Goal: Information Seeking & Learning: Learn about a topic

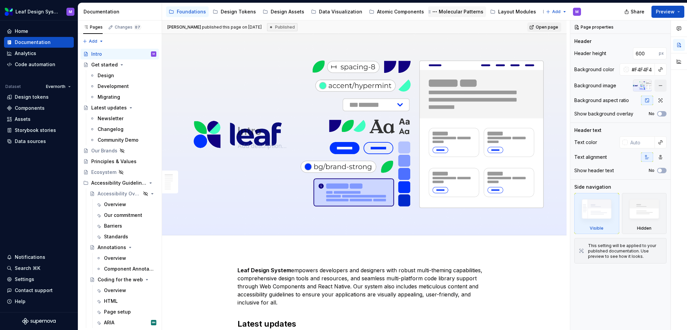
click at [457, 13] on div "Molecular Patterns" at bounding box center [461, 11] width 45 height 7
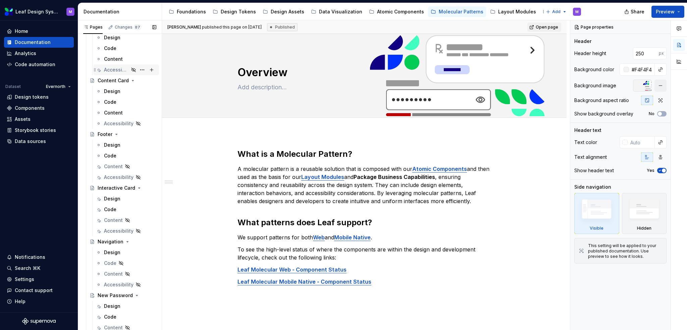
scroll to position [67, 0]
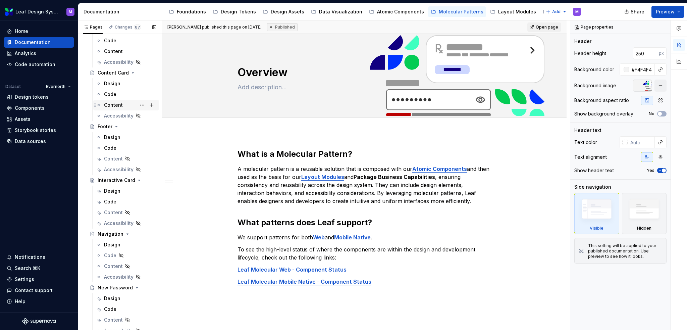
click at [111, 106] on div "Content" at bounding box center [113, 105] width 19 height 7
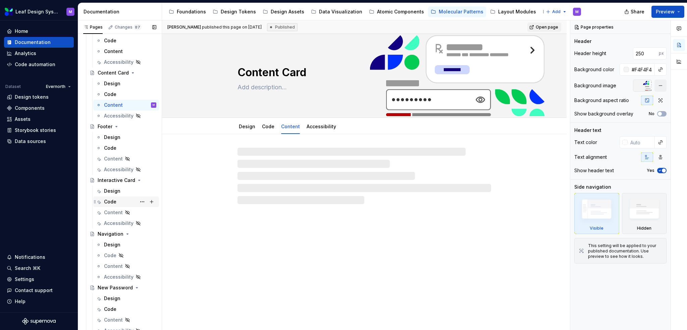
click at [111, 206] on div "Code" at bounding box center [126, 201] width 66 height 11
click at [109, 210] on div "Content" at bounding box center [113, 212] width 19 height 7
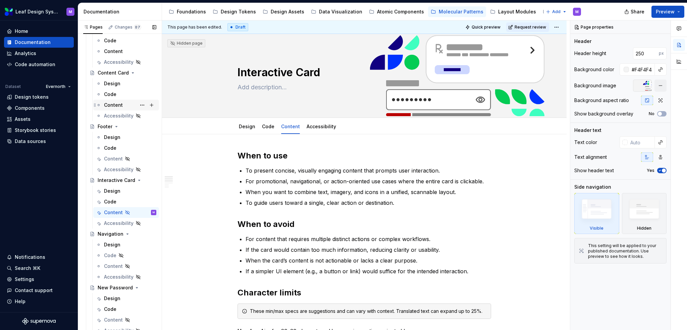
click at [119, 105] on div "Content" at bounding box center [113, 105] width 19 height 7
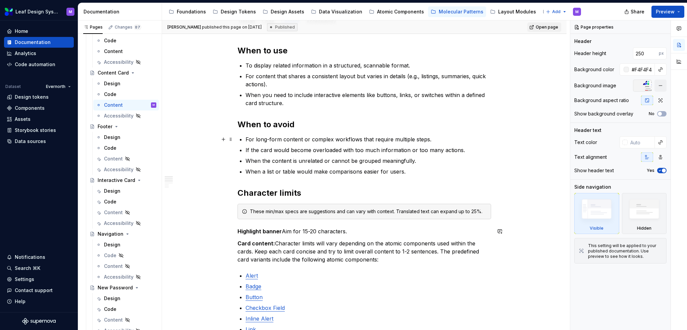
scroll to position [34, 0]
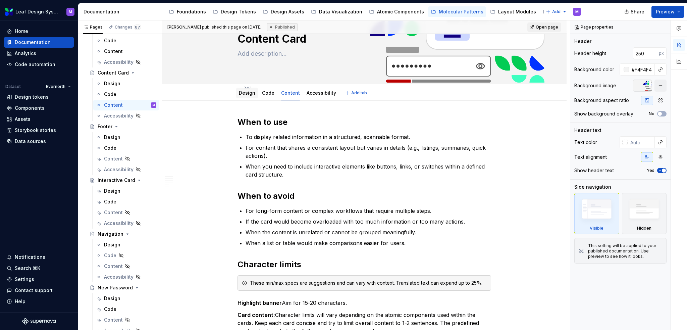
click at [246, 94] on link "Design" at bounding box center [247, 93] width 16 height 6
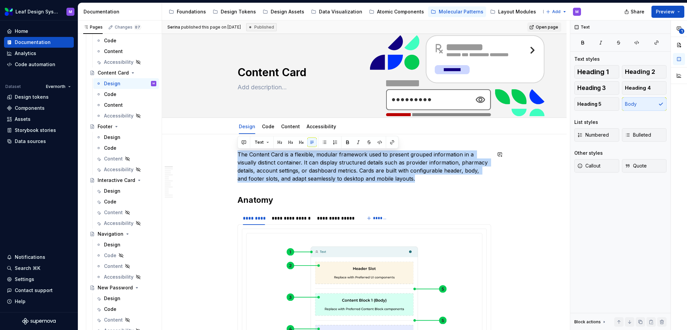
drag, startPoint x: 407, startPoint y: 180, endPoint x: 209, endPoint y: 147, distance: 200.4
click at [110, 192] on div "Design" at bounding box center [112, 191] width 16 height 7
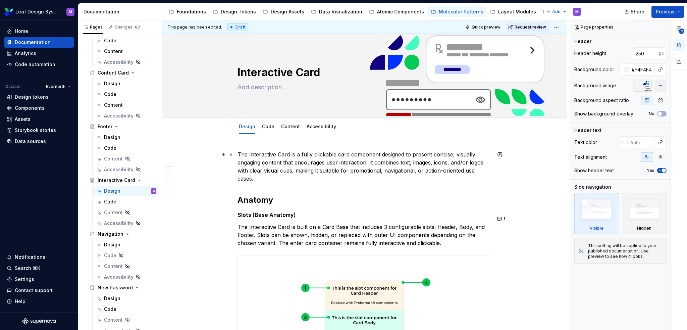
click at [375, 160] on p "The Interactive Card is a fully clickable card component designed to present co…" at bounding box center [365, 166] width 254 height 32
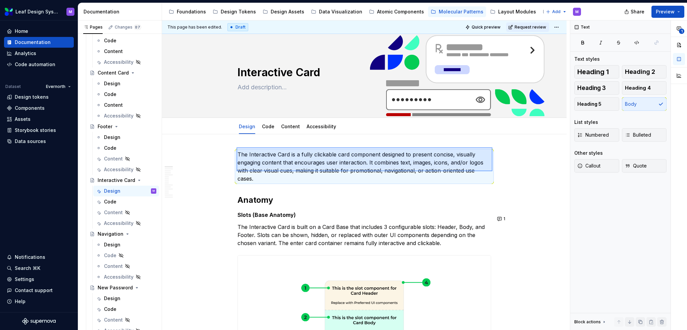
drag, startPoint x: 493, startPoint y: 171, endPoint x: 237, endPoint y: 147, distance: 257.2
click at [237, 147] on div "This page has been edited. Draft Quick preview Request review Interactive Card …" at bounding box center [366, 175] width 408 height 310
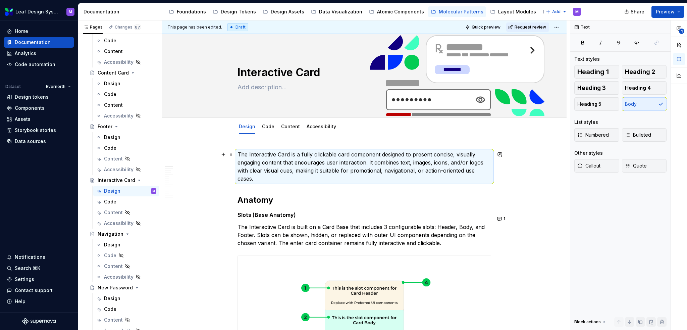
click at [488, 172] on p "The Interactive Card is a fully clickable card component designed to present co…" at bounding box center [365, 166] width 254 height 32
drag, startPoint x: 491, startPoint y: 171, endPoint x: 323, endPoint y: 159, distance: 168.9
click at [326, 156] on div "This page has been edited. Draft Quick preview Request review Interactive Card …" at bounding box center [366, 175] width 408 height 310
click at [315, 159] on p "The Interactive Card is a fully clickable card component designed to present co…" at bounding box center [365, 166] width 254 height 32
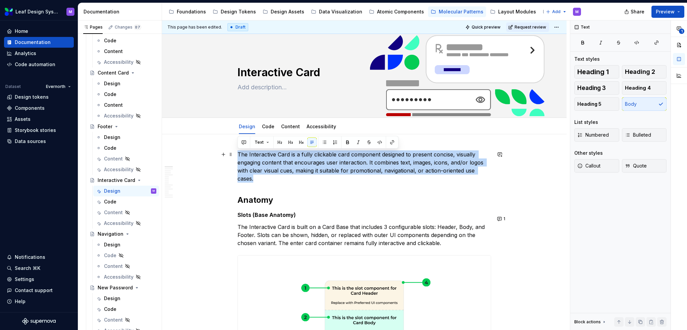
drag, startPoint x: 237, startPoint y: 153, endPoint x: 496, endPoint y: 171, distance: 259.5
copy p "The Interactive Card is a fully clickable card component designed to present co…"
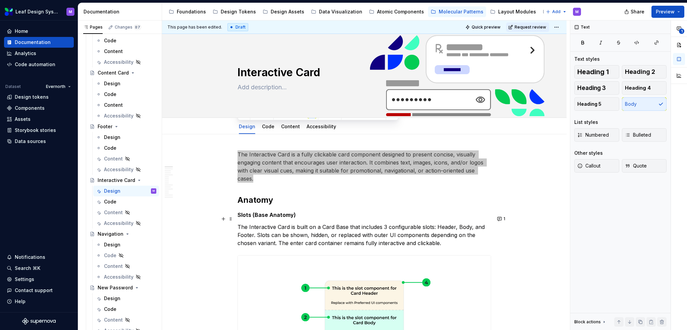
scroll to position [67, 0]
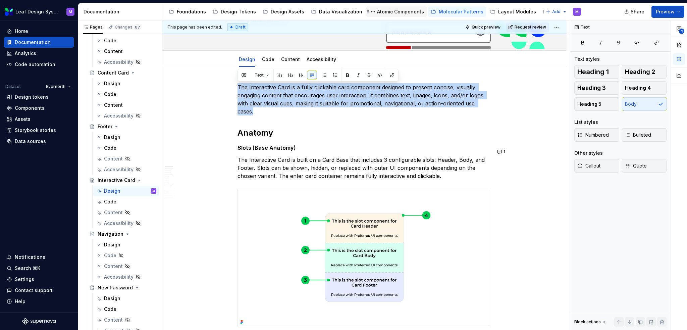
click at [385, 11] on div "Atomic Components" at bounding box center [400, 11] width 47 height 7
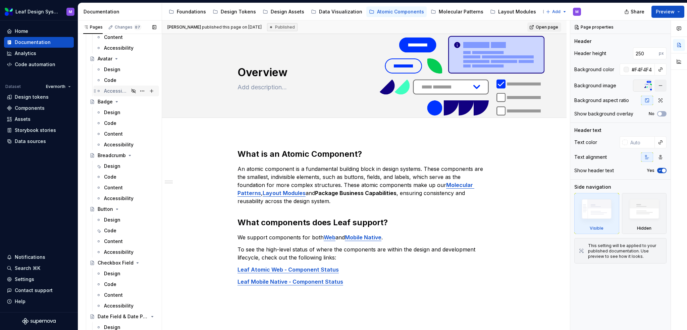
scroll to position [235, 0]
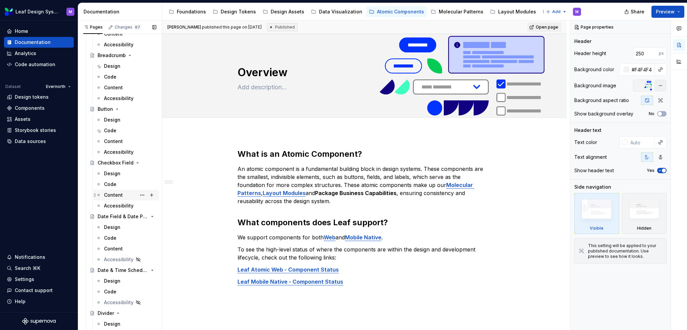
click at [116, 194] on div "Content" at bounding box center [113, 195] width 19 height 7
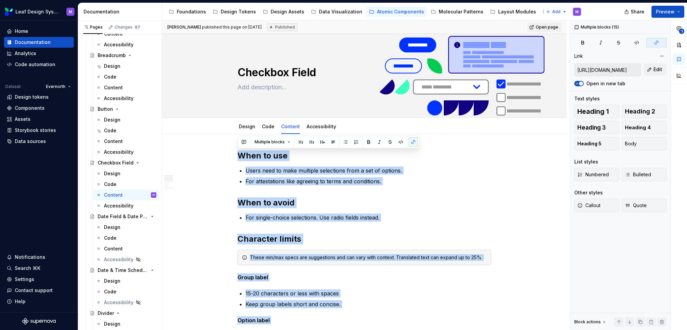
drag, startPoint x: 388, startPoint y: 181, endPoint x: 306, endPoint y: 136, distance: 93.3
click at [439, 11] on div "Molecular Patterns" at bounding box center [461, 11] width 45 height 7
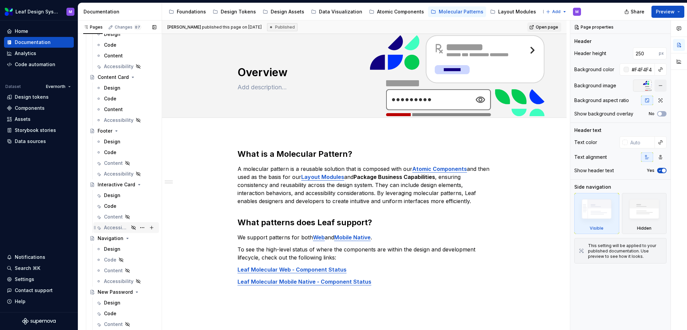
scroll to position [67, 0]
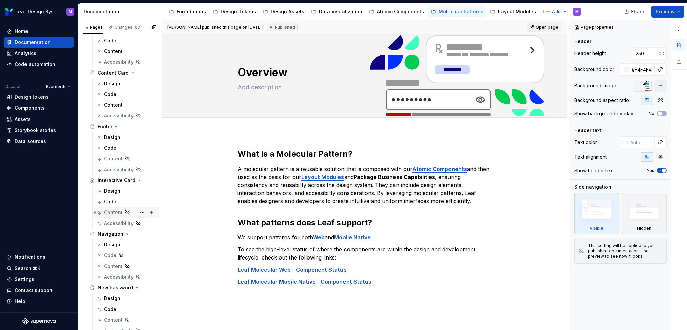
click at [111, 213] on div "Content" at bounding box center [113, 212] width 19 height 7
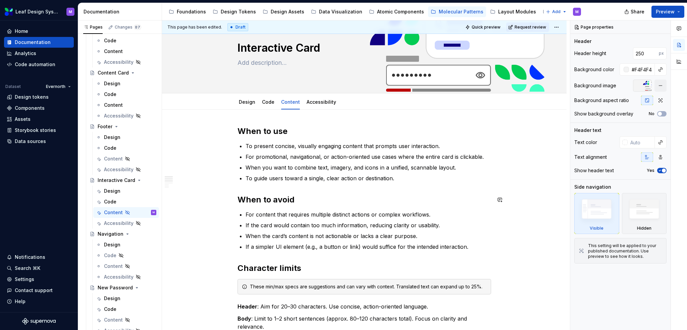
scroll to position [34, 0]
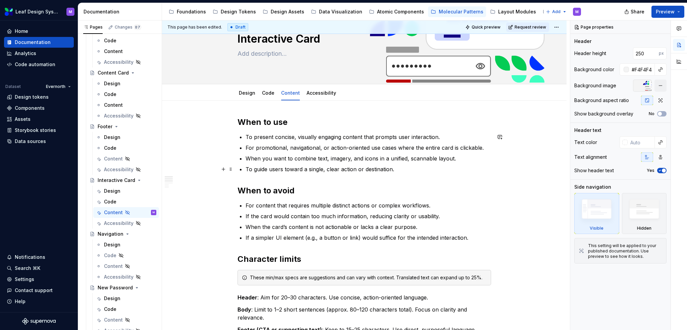
click at [404, 171] on p "To guide users toward a single, clear action or destination." at bounding box center [369, 169] width 246 height 8
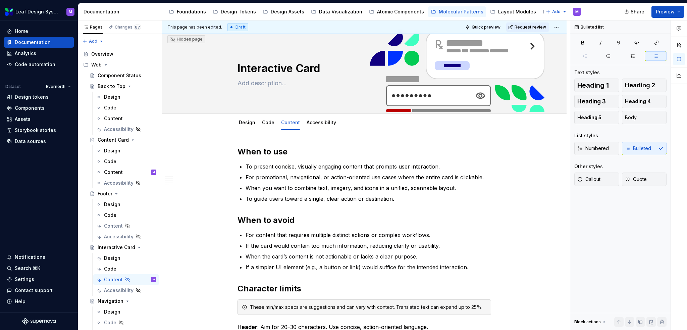
scroll to position [0, 0]
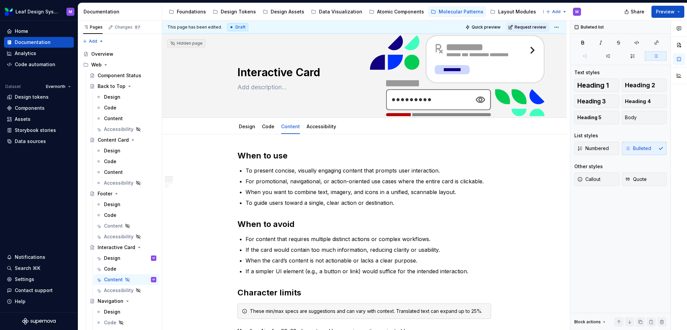
type textarea "*"
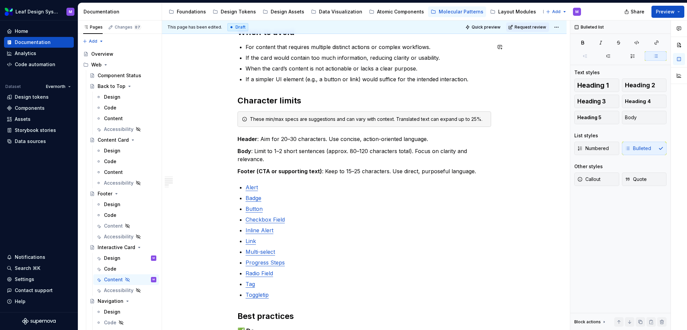
scroll to position [201, 0]
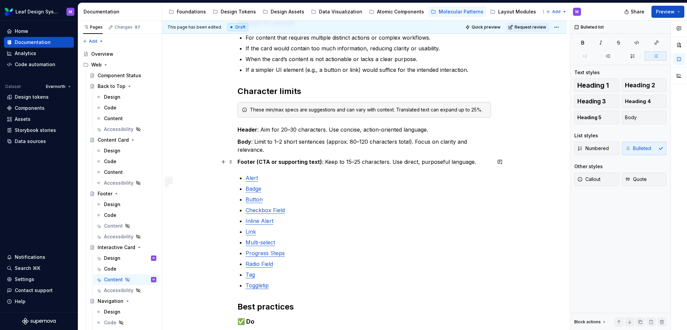
click at [297, 163] on strong "Footer (CTA or supporting text)" at bounding box center [280, 161] width 85 height 7
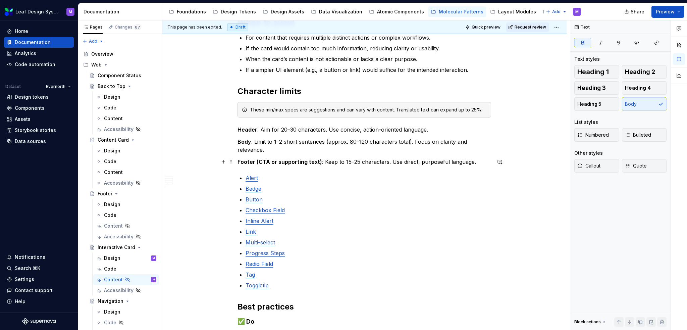
click at [258, 160] on strong "Footer (CTA or supporting text)" at bounding box center [280, 161] width 85 height 7
click at [298, 162] on p "CTA or supporting text) : Keep to 15–25 characters. Use direct, purposeful lang…" at bounding box center [365, 162] width 254 height 8
click at [298, 162] on strong "CTA or supporting text)" at bounding box center [269, 161] width 63 height 7
click at [279, 186] on p "Badge" at bounding box center [369, 189] width 246 height 8
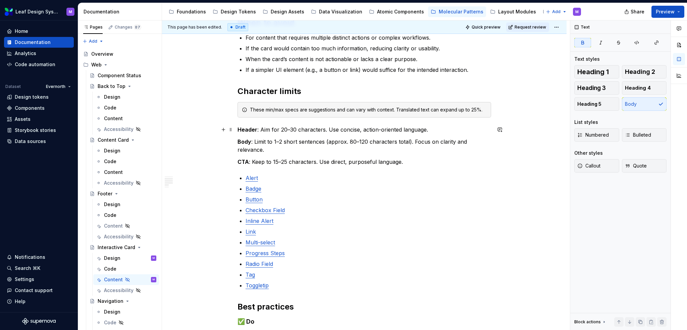
click at [254, 130] on strong "Header" at bounding box center [248, 129] width 20 height 7
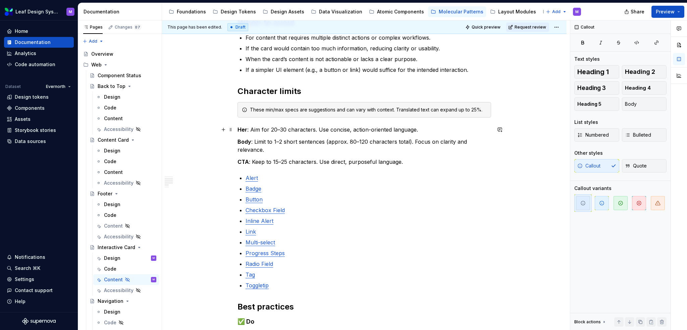
click at [247, 129] on p "Her : Aim for 20–30 characters. Use concise, action-oriented language." at bounding box center [365, 130] width 254 height 8
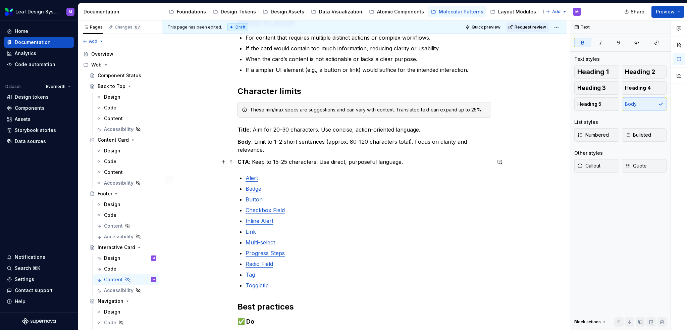
click at [249, 163] on p "CTA : Keep to 15–25 characters. Use direct, purposeful language." at bounding box center [365, 162] width 254 height 8
click at [265, 184] on ul "Alert Badge Button Checkbox Field Inline Alert Link Multi-select Progress Steps…" at bounding box center [369, 231] width 246 height 115
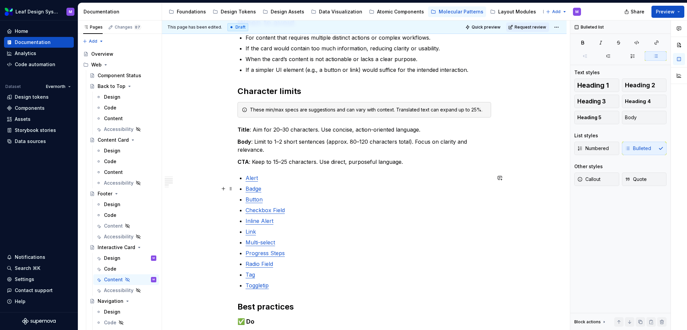
click at [268, 187] on p "Badge" at bounding box center [369, 189] width 246 height 8
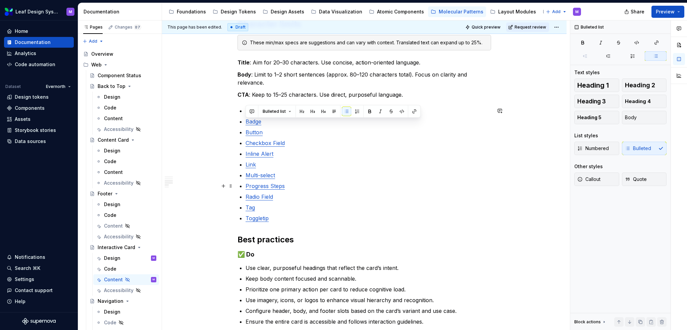
scroll to position [235, 0]
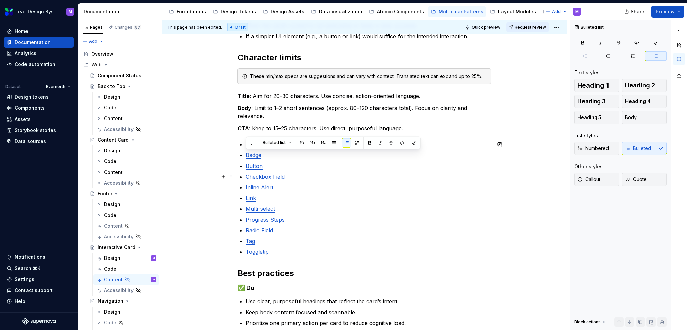
click at [313, 178] on p "Checkbox Field" at bounding box center [369, 177] width 246 height 8
click at [293, 192] on ul "Alert Badge Button Checkbox Field Inline Alert Link Multi-select Progress Steps…" at bounding box center [369, 197] width 246 height 115
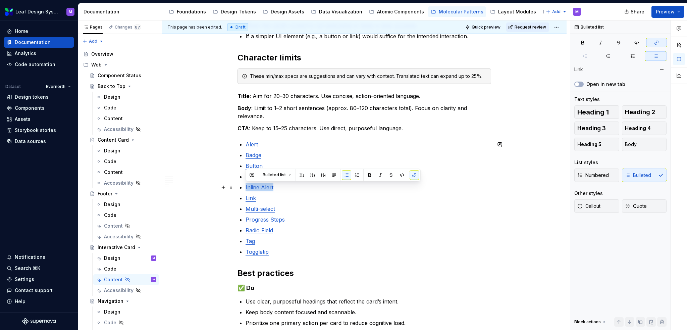
drag, startPoint x: 287, startPoint y: 189, endPoint x: 237, endPoint y: 186, distance: 50.4
click at [237, 186] on div "When to use To present concise, visually engaging content that prompts user int…" at bounding box center [364, 227] width 405 height 656
click at [335, 219] on p "Progress Steps" at bounding box center [369, 220] width 246 height 8
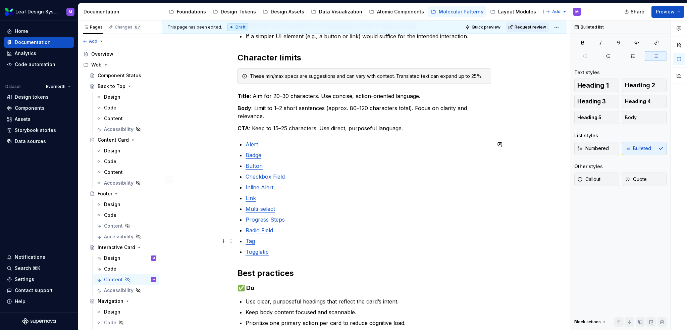
click at [283, 244] on p "Tag" at bounding box center [369, 241] width 246 height 8
click at [283, 249] on p "Toggletip" at bounding box center [369, 252] width 246 height 8
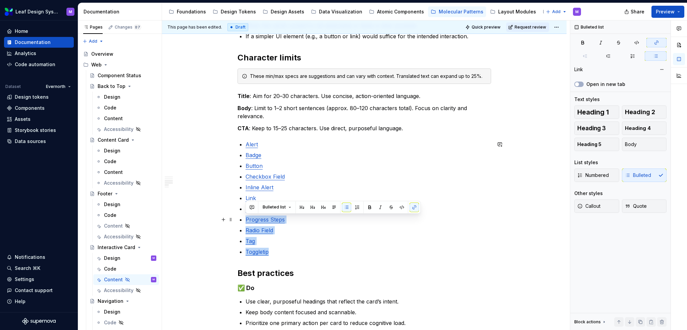
drag, startPoint x: 282, startPoint y: 253, endPoint x: 241, endPoint y: 220, distance: 52.1
click at [246, 220] on ul "Alert Badge Button Checkbox Field Inline Alert Link Multi-select Progress Steps…" at bounding box center [369, 197] width 246 height 115
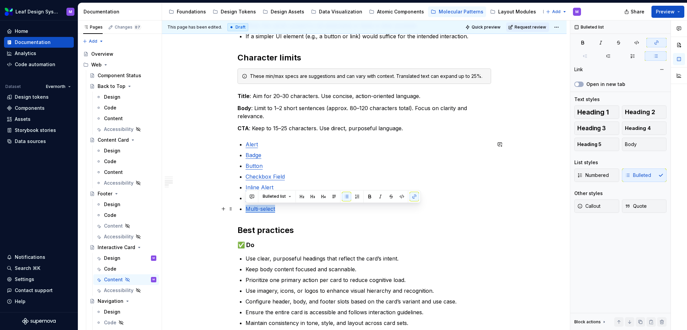
drag, startPoint x: 282, startPoint y: 210, endPoint x: 235, endPoint y: 210, distance: 47.0
click at [235, 210] on div "When to use To present concise, visually engaging content that prompts user int…" at bounding box center [364, 205] width 405 height 613
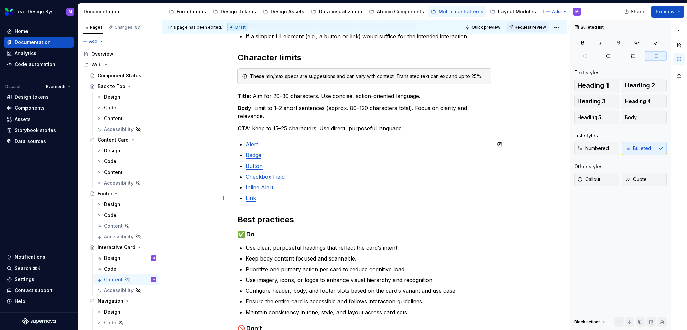
click at [282, 190] on p "Inline Alert" at bounding box center [369, 187] width 246 height 8
click at [265, 145] on p "Alert" at bounding box center [369, 144] width 246 height 8
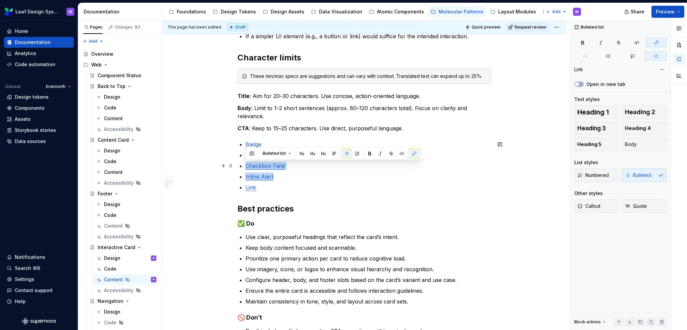
drag, startPoint x: 279, startPoint y: 176, endPoint x: 240, endPoint y: 164, distance: 40.6
click at [246, 164] on ul "Badge Button Checkbox Field Inline Alert Link" at bounding box center [369, 165] width 246 height 51
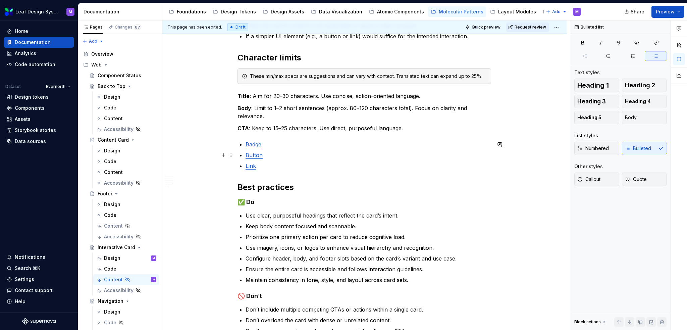
click at [266, 149] on ul "Badge Button Link" at bounding box center [369, 155] width 246 height 30
click at [302, 151] on p "Button" at bounding box center [369, 155] width 246 height 8
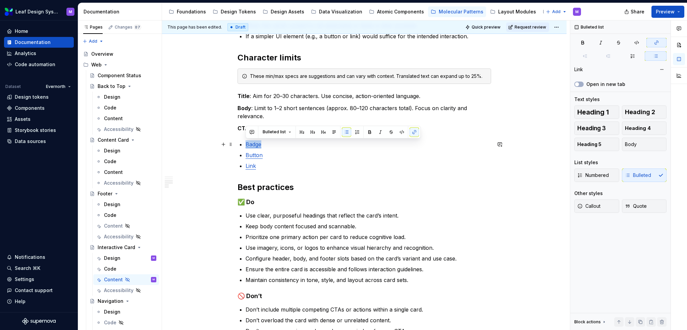
drag, startPoint x: 281, startPoint y: 145, endPoint x: 245, endPoint y: 145, distance: 35.9
click at [245, 145] on div "When to use To present concise, visually engaging content that prompts user int…" at bounding box center [365, 138] width 254 height 446
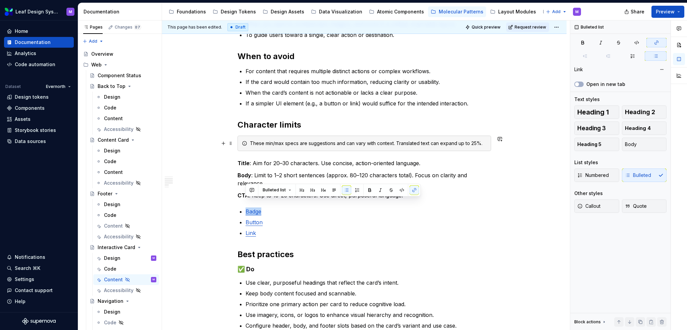
scroll to position [269, 0]
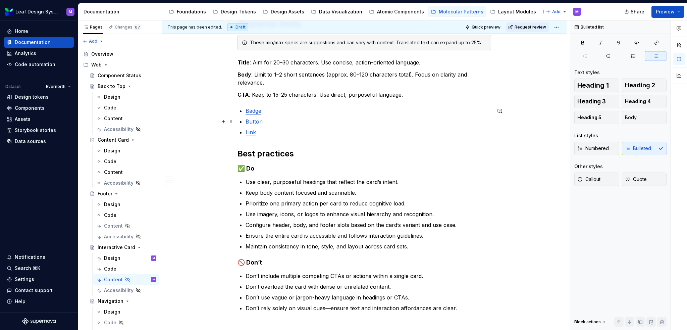
drag, startPoint x: 278, startPoint y: 115, endPoint x: 275, endPoint y: 112, distance: 3.6
click at [278, 115] on ul "Badge Button Link" at bounding box center [369, 122] width 246 height 30
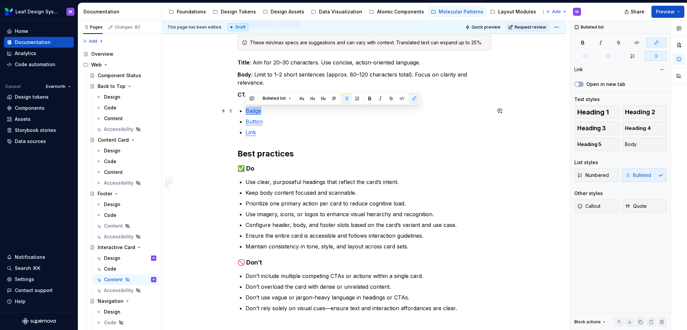
drag, startPoint x: 274, startPoint y: 111, endPoint x: 235, endPoint y: 111, distance: 38.6
click at [235, 111] on div "When to use To present concise, visually engaging content that prompts user int…" at bounding box center [364, 151] width 405 height 570
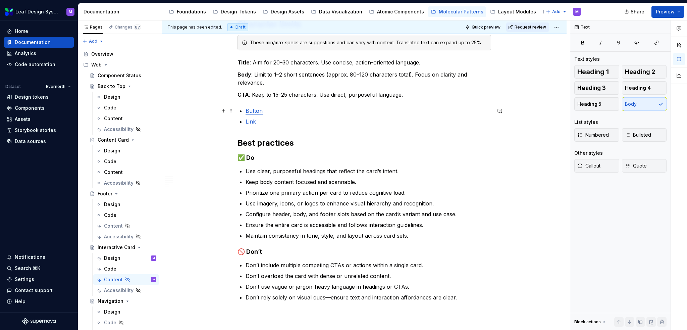
click at [299, 111] on p "Button" at bounding box center [369, 111] width 246 height 8
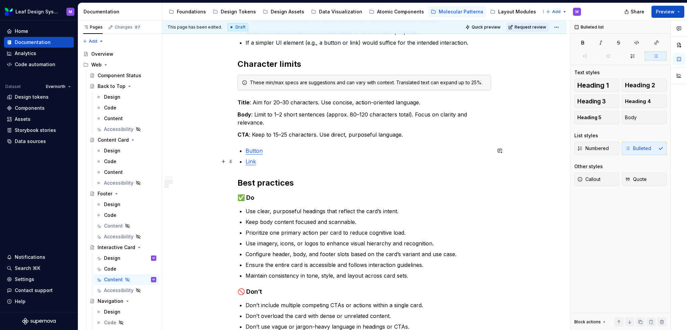
scroll to position [201, 0]
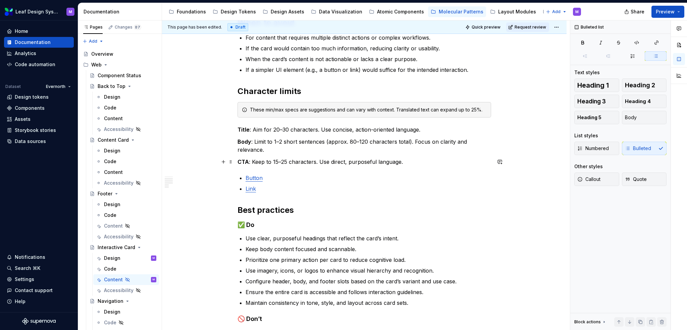
click at [286, 162] on p "CTA : Keep to 15–25 characters. Use direct, purposeful language." at bounding box center [365, 162] width 254 height 8
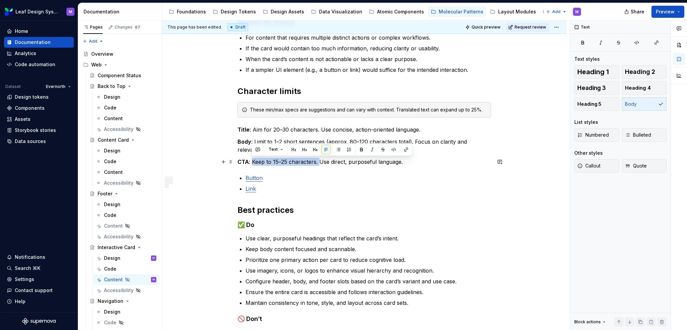
drag, startPoint x: 318, startPoint y: 159, endPoint x: 251, endPoint y: 162, distance: 67.2
click at [251, 162] on p "CTA : Keep to 15–25 characters. Use direct, purposeful language." at bounding box center [365, 162] width 254 height 8
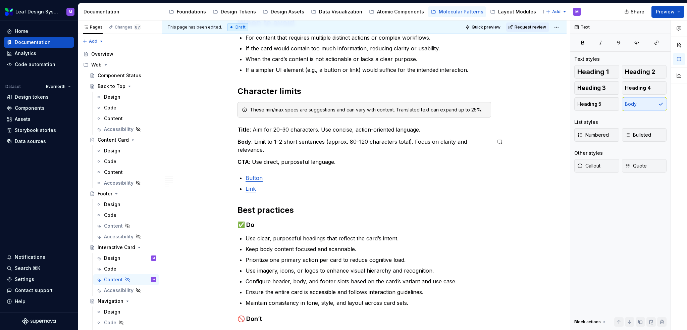
click at [366, 157] on div "When to use To present concise, visually engaging content that prompts user int…" at bounding box center [365, 167] width 254 height 436
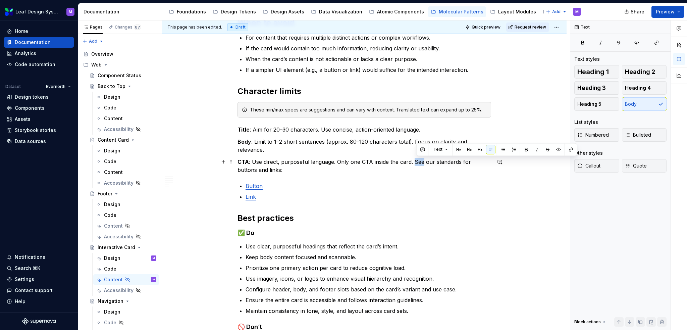
drag, startPoint x: 420, startPoint y: 161, endPoint x: 414, endPoint y: 160, distance: 6.1
click at [414, 160] on p "CTA : Use direct, purposeful language. Only one CTA inside the card. See our st…" at bounding box center [365, 166] width 254 height 16
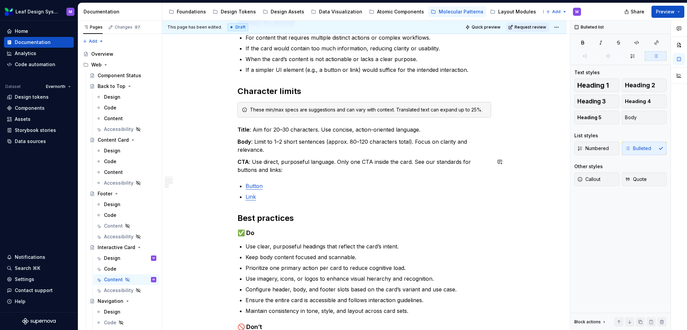
click at [417, 176] on div "When to use To present concise, visually engaging content that prompts user int…" at bounding box center [365, 171] width 254 height 444
click at [297, 167] on p "CTA : Use direct, purposeful language. Only one CTA inside the card. See our st…" at bounding box center [365, 166] width 254 height 16
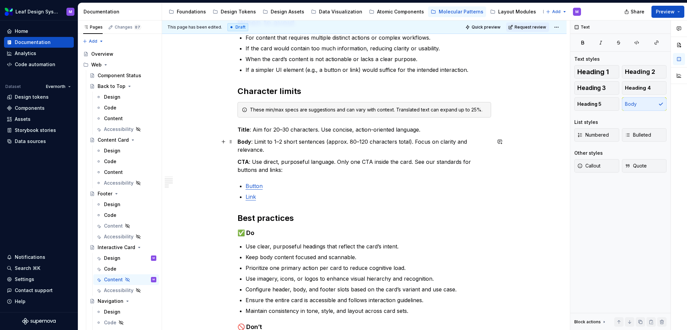
click at [283, 141] on p "Body : Limit to 1–2 short sentences (approx. 80–120 characters total). Focus on…" at bounding box center [365, 146] width 254 height 16
click at [325, 143] on p "Body : Limit to one short sentences (approx. 80–120 characters total). Focus on…" at bounding box center [365, 146] width 254 height 16
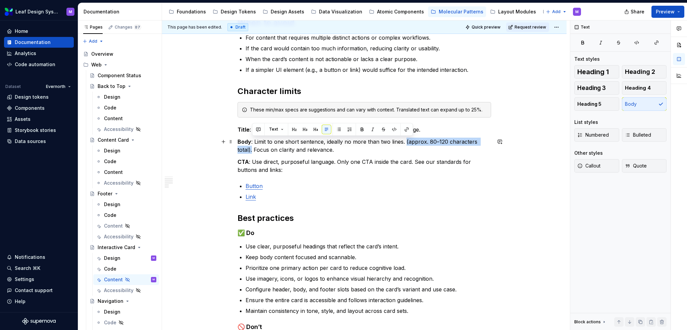
drag, startPoint x: 252, startPoint y: 150, endPoint x: 405, endPoint y: 139, distance: 153.5
click at [405, 139] on p "Body : Limit to one short sentence, ideally no more than two lines. (approx. 80…" at bounding box center [365, 146] width 254 height 16
click at [433, 145] on p "Body : Limit to one short sentence, ideally no more than two lines. (approx. 80…" at bounding box center [365, 146] width 254 height 16
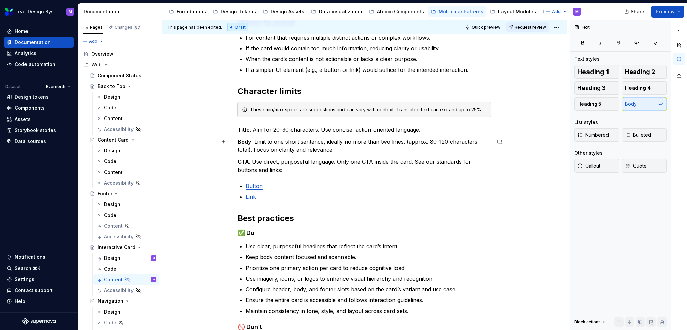
click at [427, 144] on p "Body : Limit to one short sentence, ideally no more than two lines. (approx. 80…" at bounding box center [365, 146] width 254 height 16
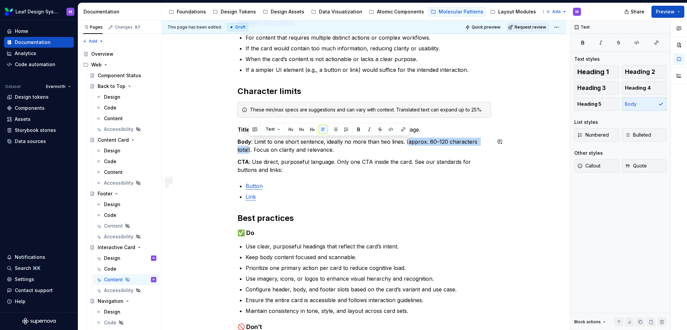
drag, startPoint x: 249, startPoint y: 150, endPoint x: 408, endPoint y: 135, distance: 159.4
click at [408, 135] on div "When to use To present concise, visually engaging content that prompts user int…" at bounding box center [365, 171] width 254 height 444
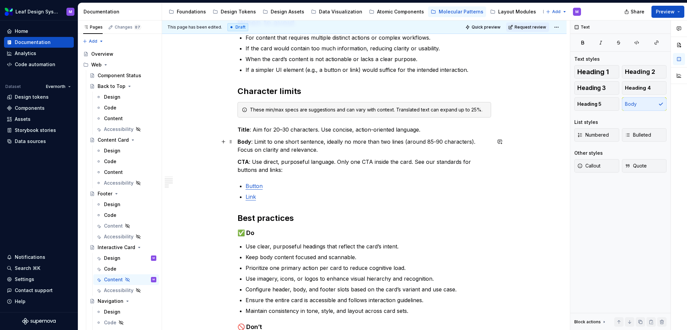
click at [327, 149] on p "Body : Limit to one short sentence, ideally no more than two lines (around 85-9…" at bounding box center [365, 146] width 254 height 16
click at [235, 129] on div "When to use To present concise, visually engaging content that prompts user int…" at bounding box center [364, 216] width 405 height 567
click at [266, 129] on p "Title : Aim for 20–30 characters. Use concise, action-oriented language." at bounding box center [365, 130] width 254 height 8
click at [272, 129] on p "Title : Aim for 20–30 characters. Use concise, action-oriented language." at bounding box center [365, 130] width 254 height 8
click at [239, 130] on strong "Title" at bounding box center [244, 129] width 12 height 7
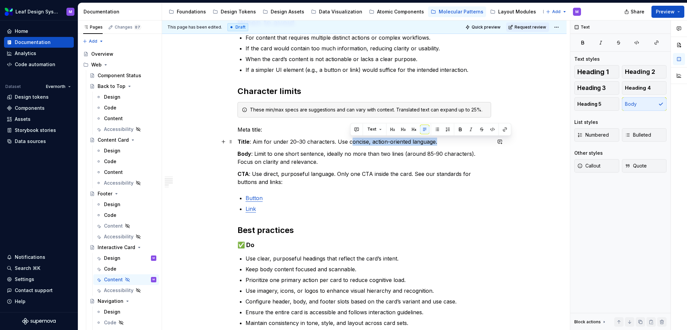
drag, startPoint x: 417, startPoint y: 143, endPoint x: 348, endPoint y: 144, distance: 68.5
click at [349, 144] on p "Title : Aim for under 20–30 characters. Use concise, action-oriented language." at bounding box center [365, 142] width 254 height 8
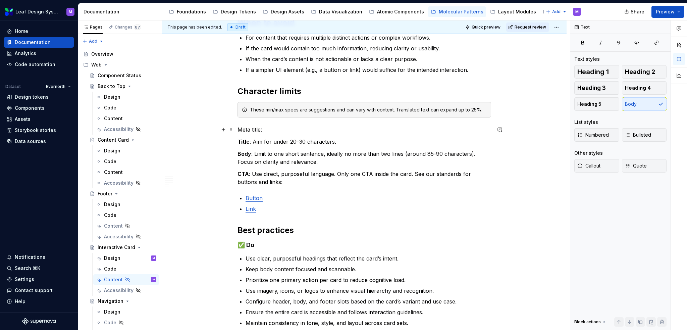
click at [297, 133] on p "Meta title:" at bounding box center [365, 130] width 254 height 8
drag, startPoint x: 263, startPoint y: 129, endPoint x: 230, endPoint y: 125, distance: 33.8
click at [230, 125] on div "When to use To present concise, visually engaging content that prompts user int…" at bounding box center [364, 222] width 405 height 579
click at [346, 115] on button "button" at bounding box center [347, 116] width 9 height 9
click at [364, 138] on p "Title : Aim for under 20–30 characters." at bounding box center [365, 142] width 254 height 8
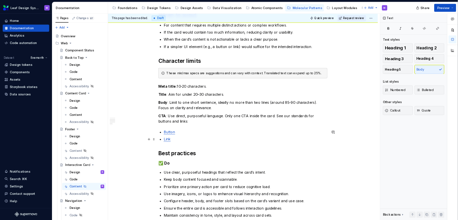
scroll to position [134, 0]
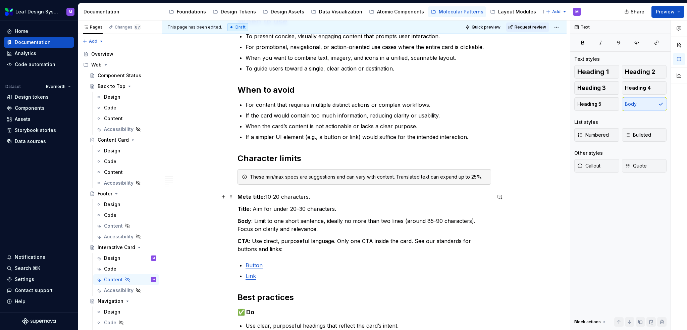
click at [325, 200] on p "Meta title: 10-20 characters." at bounding box center [365, 197] width 254 height 8
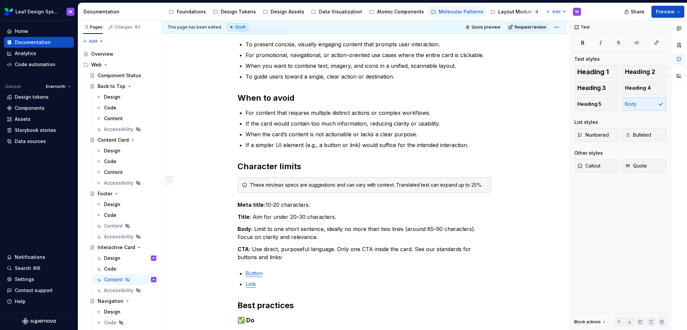
scroll to position [126, 0]
click at [262, 204] on strong "Meta title:" at bounding box center [252, 204] width 28 height 7
click at [318, 207] on p "Meta text: 10-20 characters." at bounding box center [365, 205] width 254 height 8
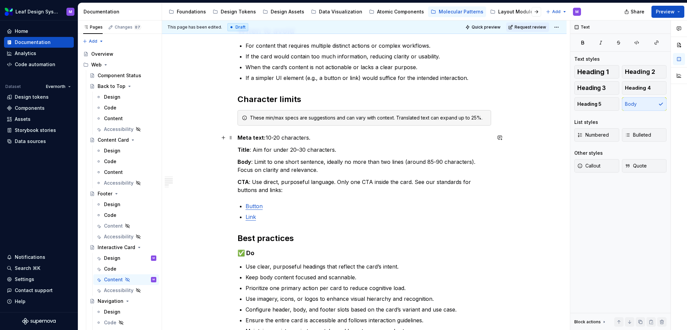
click at [266, 138] on p "Meta text: 10-20 characters." at bounding box center [365, 138] width 254 height 8
click at [286, 150] on p "Title : Aim for under 20–30 characters." at bounding box center [365, 150] width 254 height 8
click at [347, 151] on p "Title : Aim for 20–30 characters." at bounding box center [365, 150] width 254 height 8
click at [348, 166] on p "Body : Limit to one short sentence, ideally no more than two lines (around 85-9…" at bounding box center [365, 166] width 254 height 16
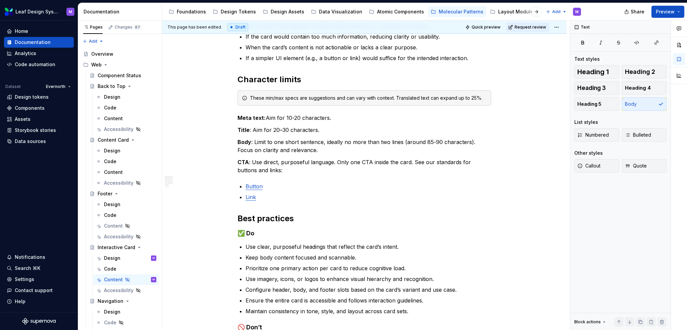
scroll to position [134, 0]
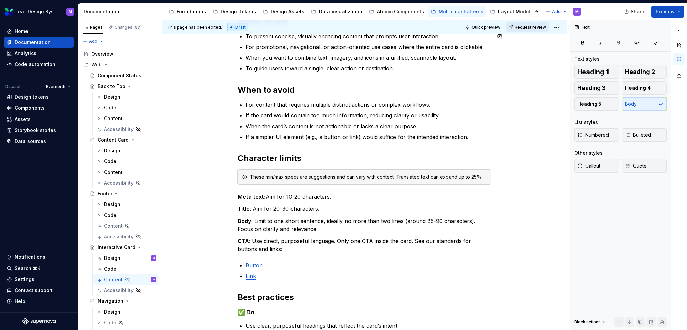
click at [529, 26] on span "Request review" at bounding box center [531, 27] width 32 height 5
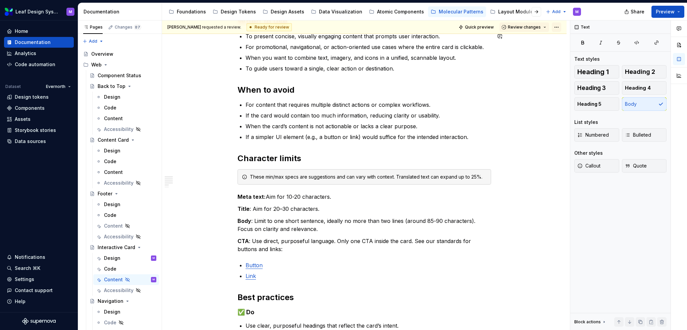
click at [558, 26] on html "Leaf Design System M Home Documentation Analytics Code automation Dataset Evern…" at bounding box center [343, 165] width 687 height 330
click at [678, 11] on html "Leaf Design System M Home Documentation Analytics Code automation Dataset Evern…" at bounding box center [343, 165] width 687 height 330
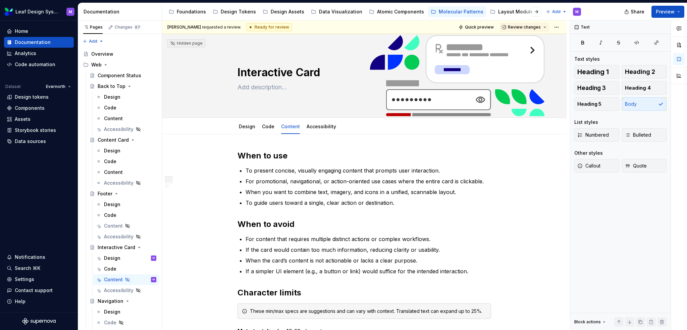
click at [678, 11] on button "Preview" at bounding box center [668, 12] width 33 height 12
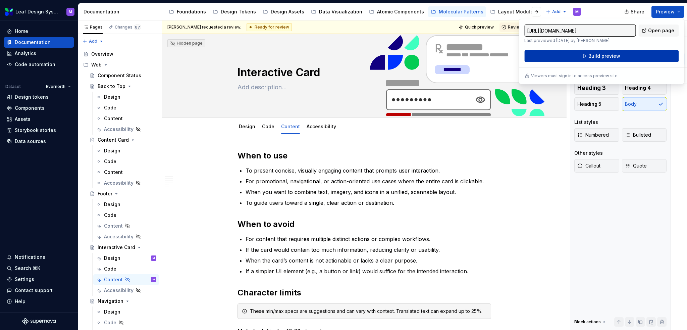
click at [608, 57] on span "Build preview" at bounding box center [605, 56] width 32 height 7
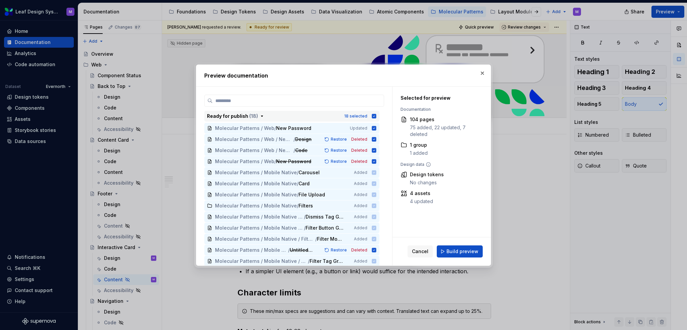
click at [375, 116] on icon "button" at bounding box center [374, 116] width 4 height 4
click at [373, 115] on icon "button" at bounding box center [374, 116] width 4 height 4
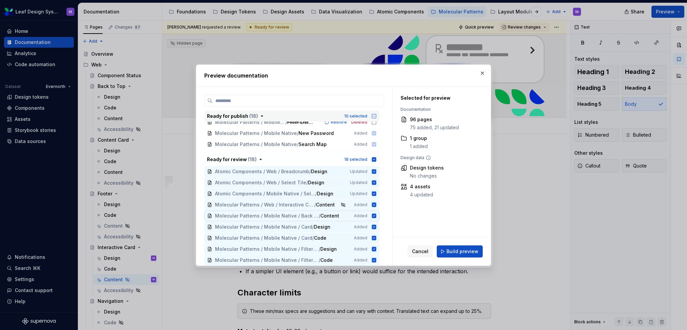
scroll to position [168, 0]
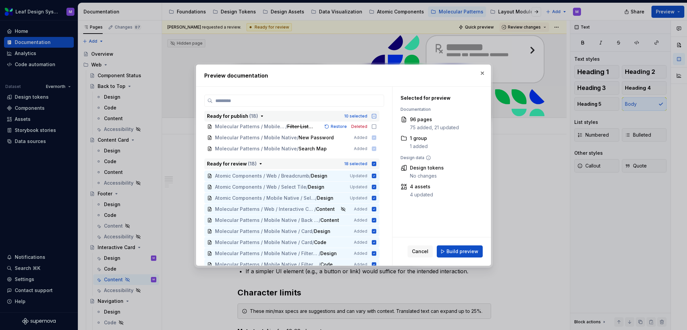
click at [375, 163] on icon "button" at bounding box center [374, 163] width 4 height 4
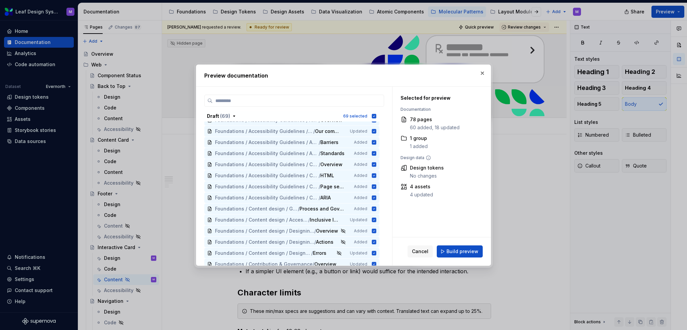
scroll to position [369, 0]
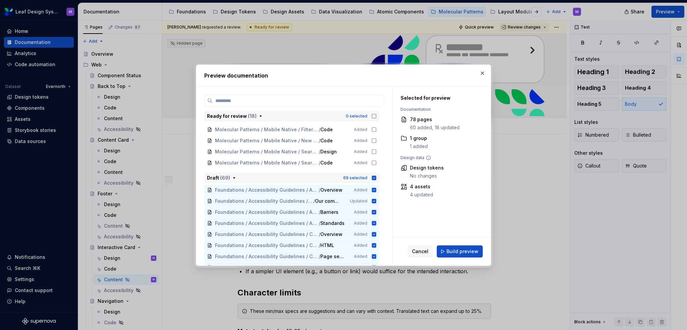
click at [375, 180] on icon "button" at bounding box center [374, 178] width 4 height 4
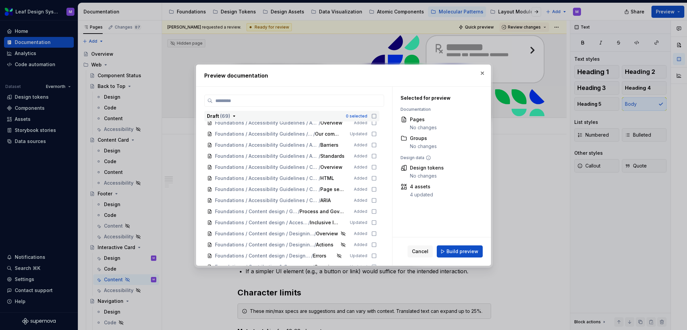
scroll to position [504, 0]
click at [480, 74] on button "button" at bounding box center [482, 72] width 9 height 9
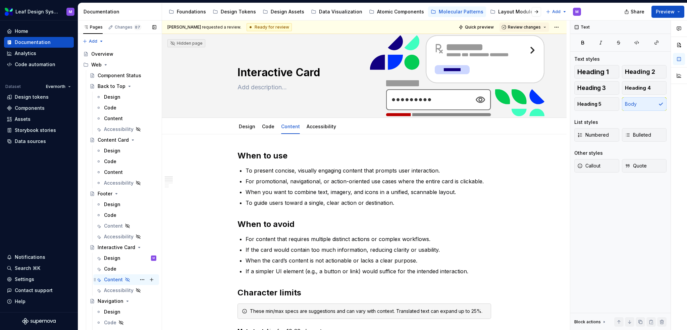
click at [128, 279] on icon "Page tree" at bounding box center [128, 280] width 4 height 4
click at [138, 278] on button "Page tree" at bounding box center [142, 279] width 9 height 9
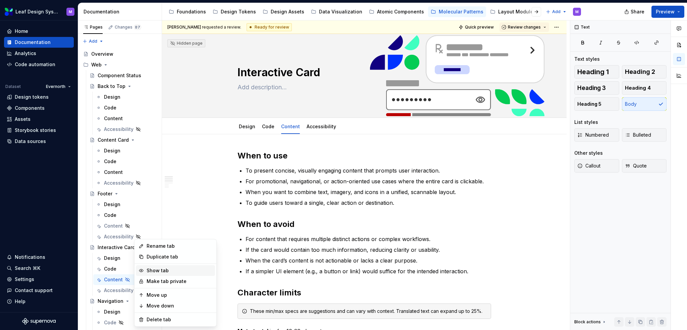
click at [152, 271] on div "Show tab" at bounding box center [180, 270] width 66 height 7
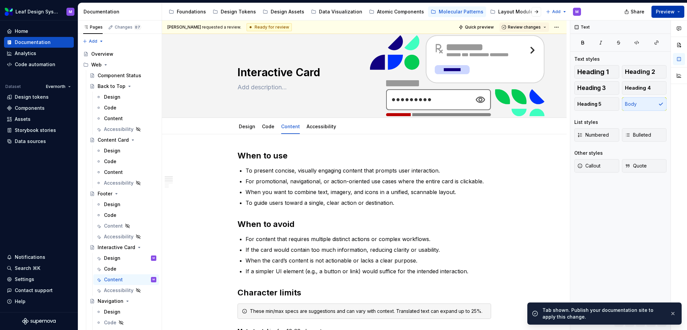
click at [679, 11] on button "Preview" at bounding box center [668, 12] width 33 height 12
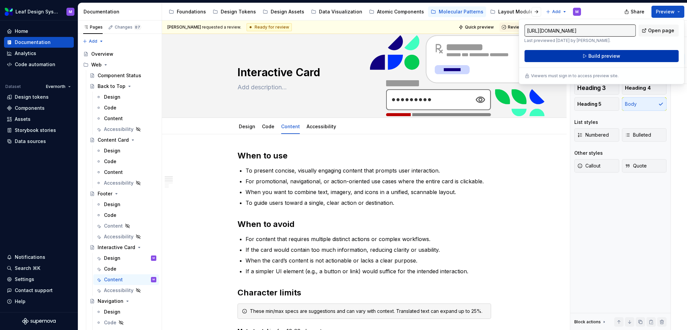
click at [585, 56] on button "Build preview" at bounding box center [602, 56] width 154 height 12
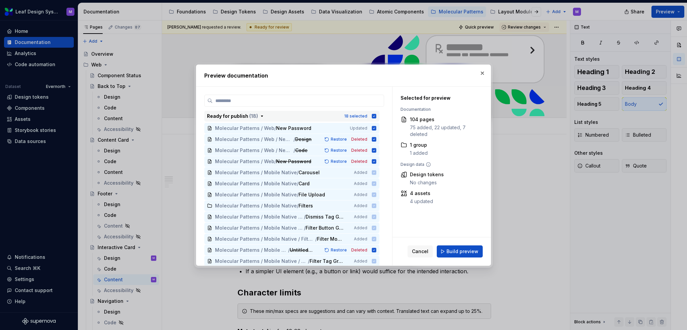
click at [377, 115] on button "Ready for publish ( 18 ) 18 selected" at bounding box center [291, 116] width 175 height 11
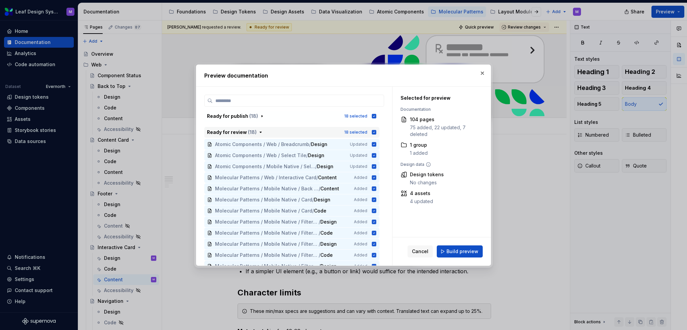
click at [374, 133] on icon "button" at bounding box center [374, 132] width 5 height 5
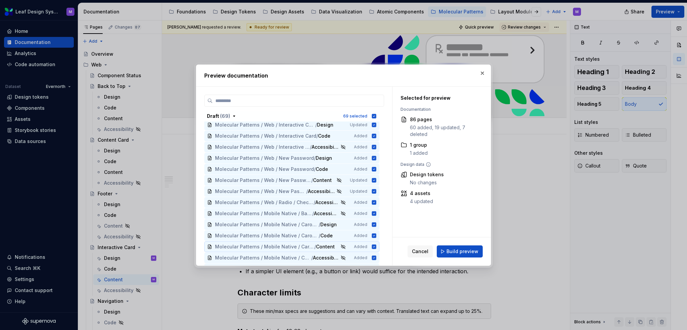
scroll to position [551, 0]
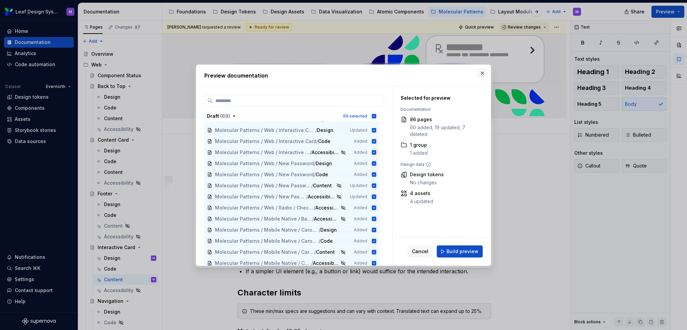
click at [482, 74] on button "button" at bounding box center [482, 72] width 9 height 9
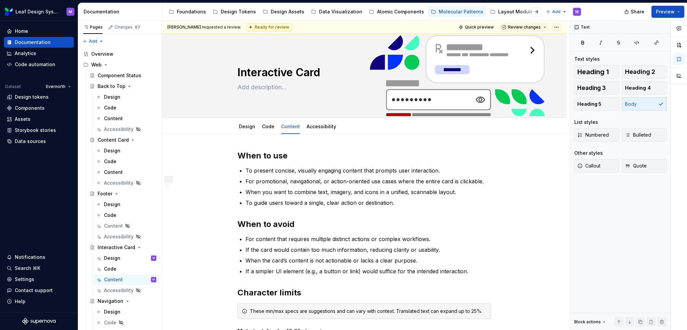
click at [560, 27] on html "Leaf Design System M Home Documentation Analytics Code automation Dataset Evern…" at bounding box center [343, 165] width 687 height 330
click at [487, 27] on html "Leaf Design System M Home Documentation Analytics Code automation Dataset Evern…" at bounding box center [343, 165] width 687 height 330
click at [558, 27] on html "Leaf Design System M Home Documentation Analytics Code automation Dataset Evern…" at bounding box center [343, 165] width 687 height 330
click at [561, 49] on icon at bounding box center [559, 51] width 4 height 4
click at [559, 26] on html "Leaf Design System M Home Documentation Analytics Code automation Dataset Evern…" at bounding box center [343, 165] width 687 height 330
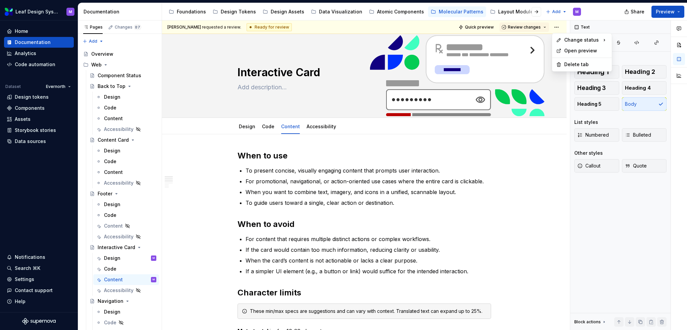
click at [678, 13] on html "Leaf Design System M Home Documentation Analytics Code automation Dataset Evern…" at bounding box center [343, 165] width 687 height 330
click at [679, 12] on button "Preview" at bounding box center [668, 12] width 33 height 12
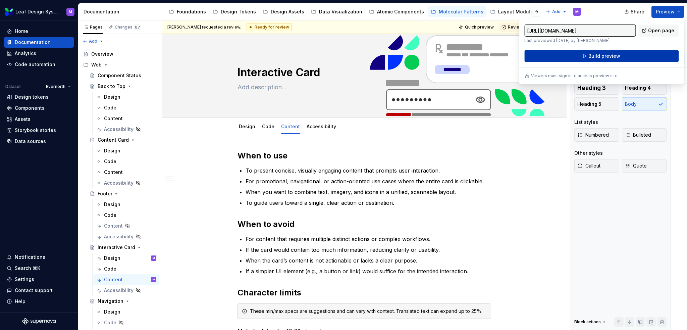
click at [593, 57] on span "Build preview" at bounding box center [605, 56] width 32 height 7
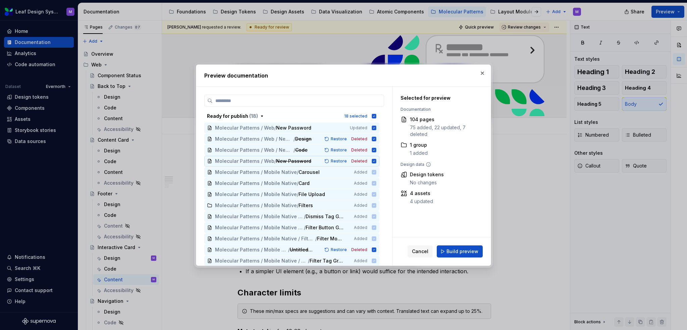
scroll to position [0, 0]
click at [372, 117] on icon "button" at bounding box center [374, 116] width 4 height 4
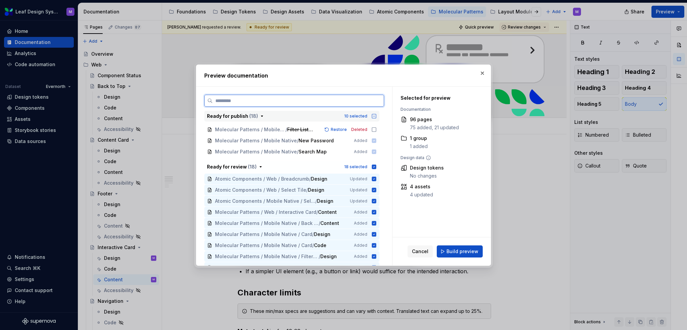
scroll to position [201, 0]
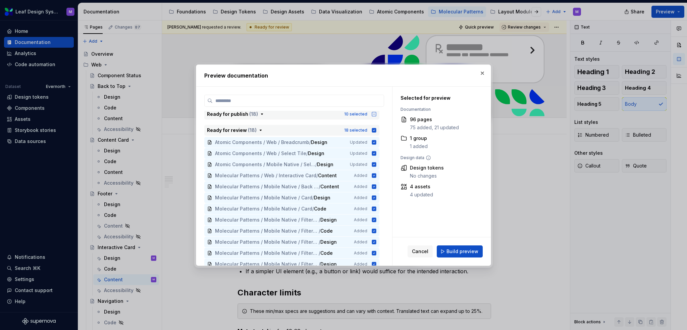
click at [373, 132] on icon "button" at bounding box center [374, 130] width 5 height 5
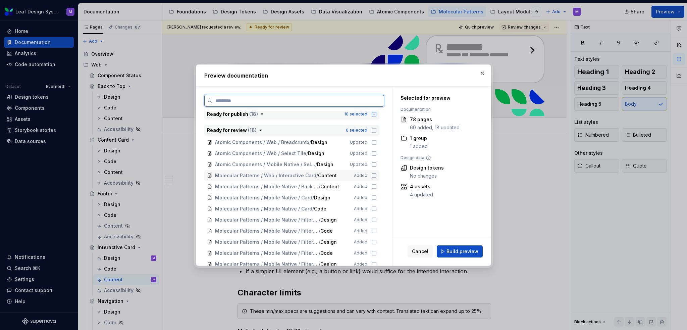
click at [374, 174] on icon at bounding box center [374, 175] width 5 height 5
click at [451, 248] on span "Build preview" at bounding box center [463, 251] width 32 height 7
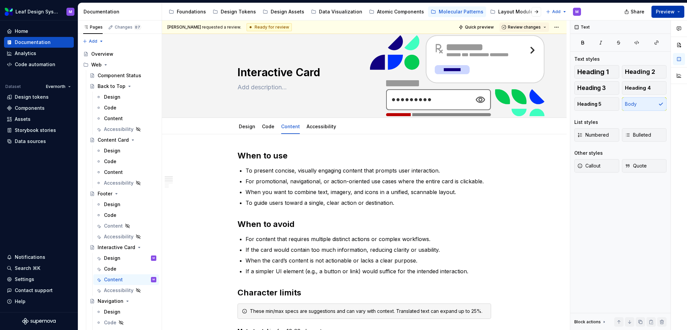
click at [680, 12] on button "Preview" at bounding box center [668, 12] width 33 height 12
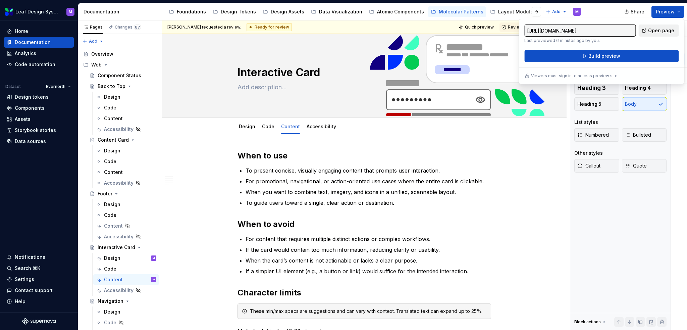
click at [648, 32] on link "Open page" at bounding box center [659, 31] width 40 height 12
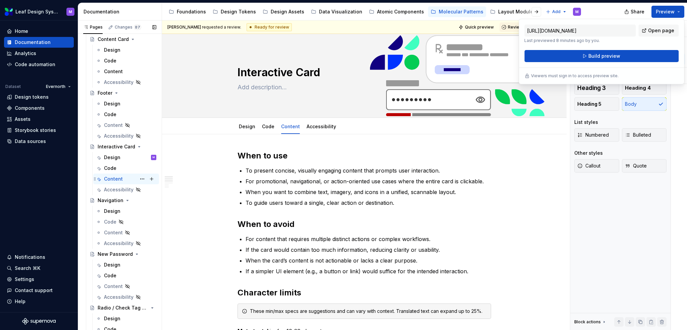
scroll to position [235, 0]
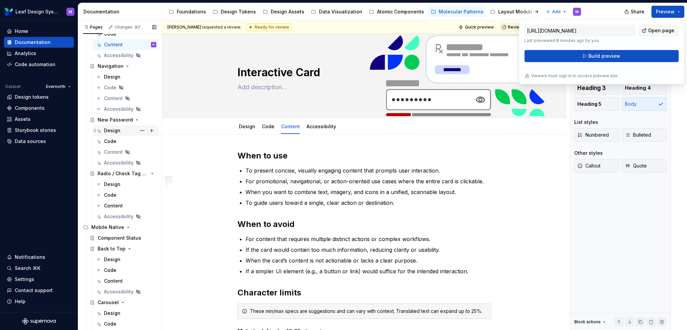
click at [110, 127] on div "Design" at bounding box center [112, 130] width 16 height 7
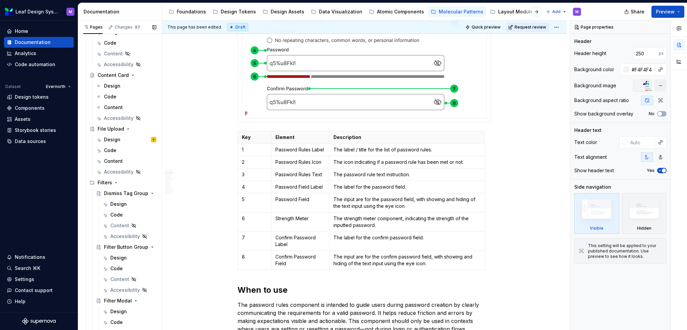
scroll to position [571, 0]
click at [110, 160] on div "Content" at bounding box center [113, 160] width 19 height 7
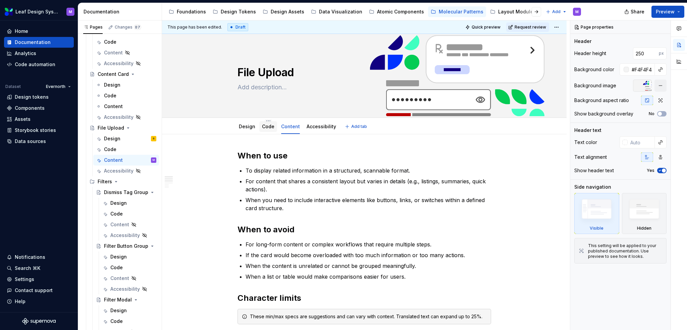
click at [266, 129] on link "Code" at bounding box center [268, 127] width 12 height 6
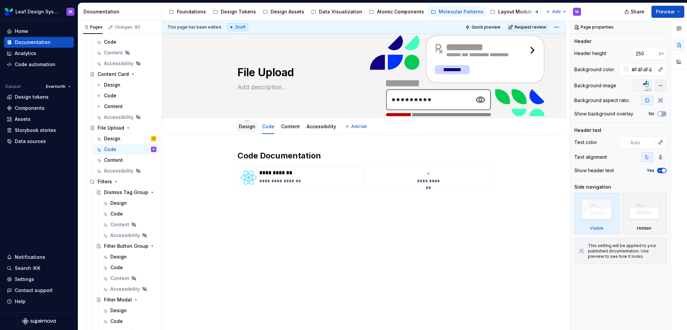
click at [251, 126] on link "Design" at bounding box center [247, 127] width 16 height 6
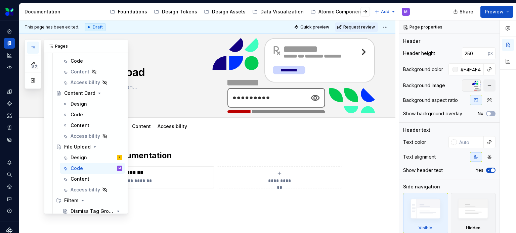
click at [29, 40] on div "87" at bounding box center [33, 64] width 17 height 50
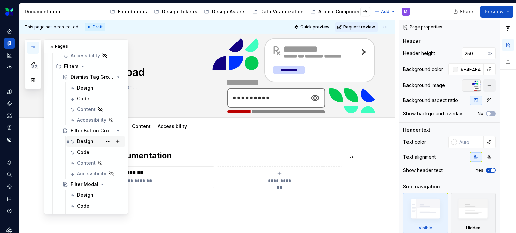
scroll to position [671, 0]
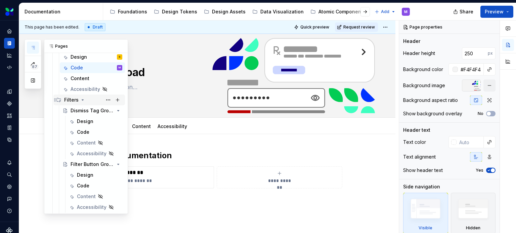
click at [73, 95] on div "Filters" at bounding box center [88, 100] width 71 height 11
click at [70, 101] on div "Filters" at bounding box center [71, 100] width 14 height 7
click at [103, 99] on button "Page tree" at bounding box center [107, 99] width 9 height 9
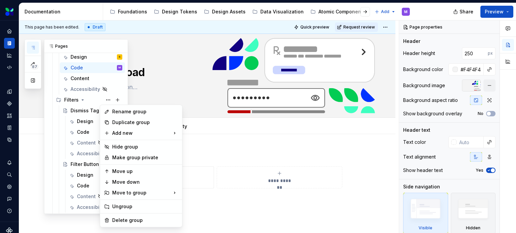
click at [77, 108] on div "87 Pages Add Accessibility guide for tree Page tree. Navigate the tree with the…" at bounding box center [76, 126] width 103 height 175
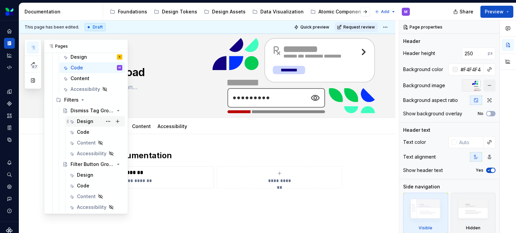
click at [82, 118] on div "Design" at bounding box center [85, 121] width 16 height 7
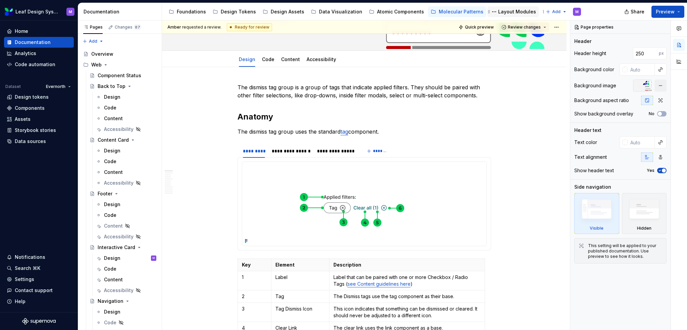
type textarea "*"
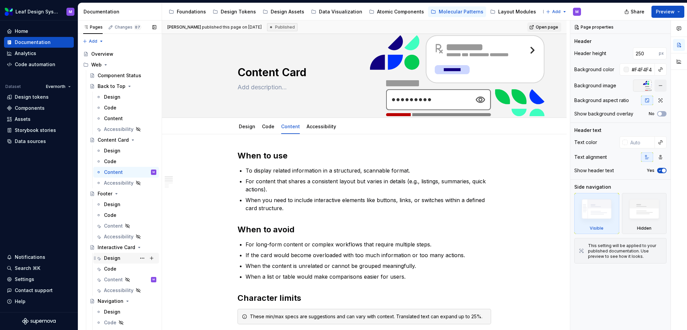
click at [118, 260] on div "Design" at bounding box center [112, 258] width 16 height 7
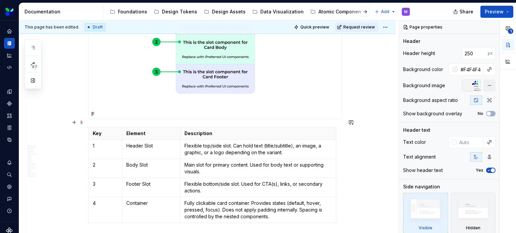
scroll to position [477, 0]
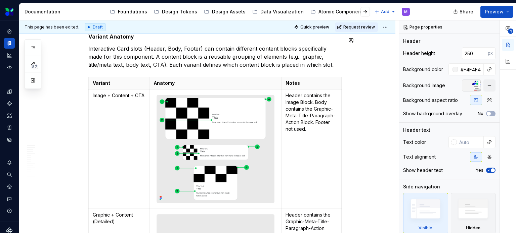
type textarea "*"
